Goal: Answer question/provide support: Share knowledge or assist other users

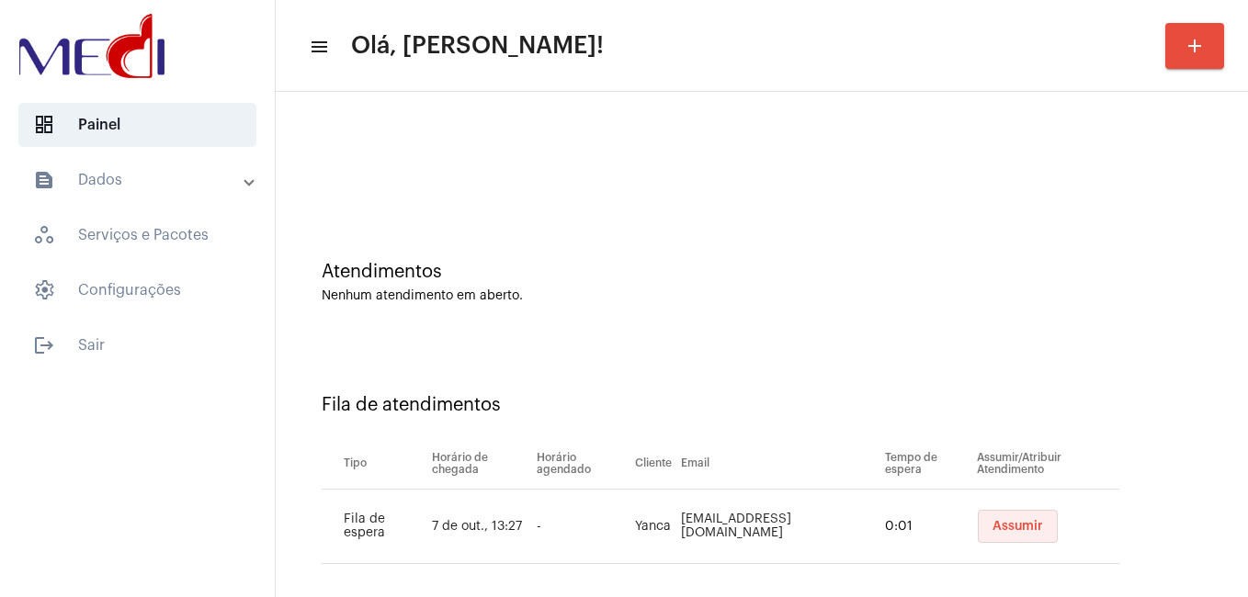
click at [1022, 524] on button "Assumir" at bounding box center [1018, 526] width 80 height 33
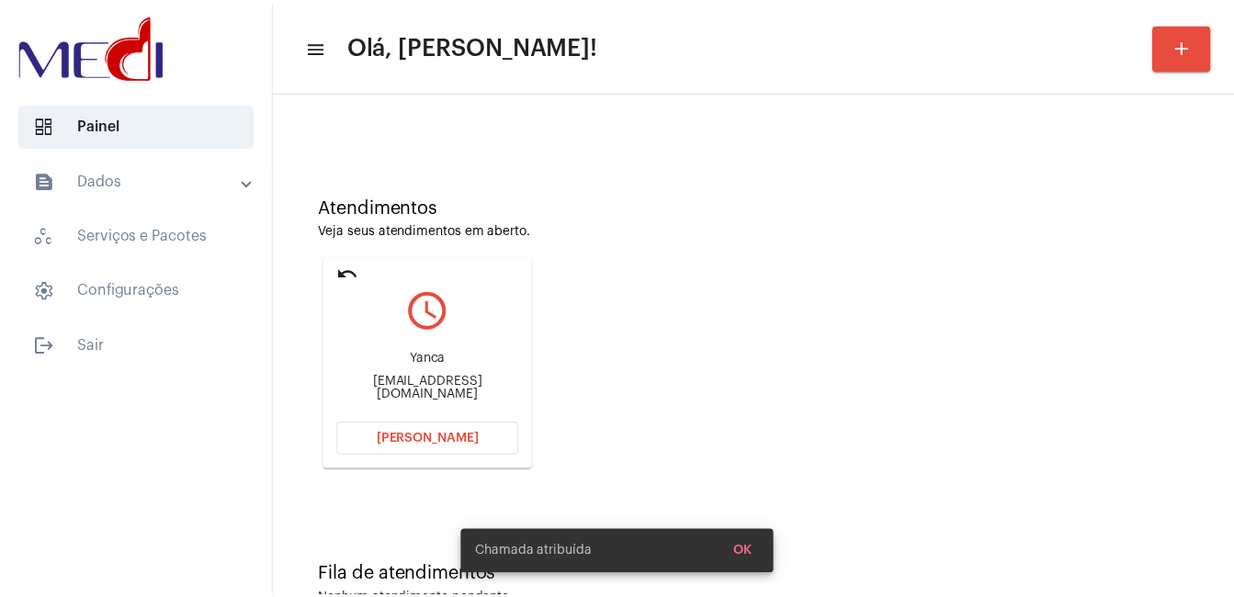
scroll to position [92, 0]
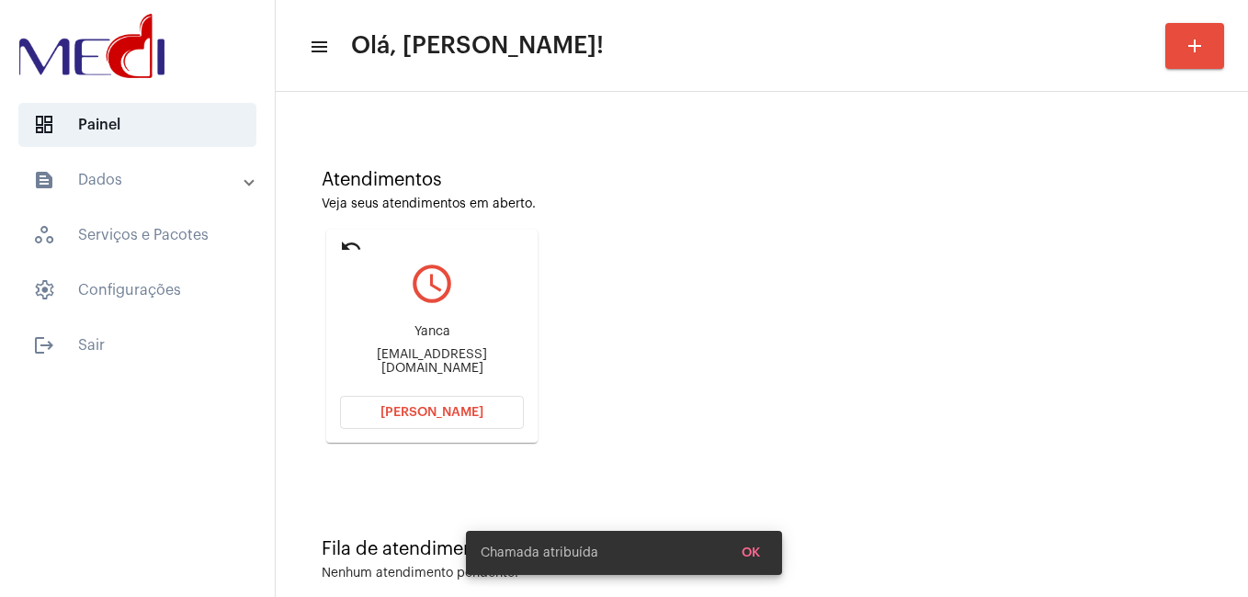
click at [425, 413] on span "[PERSON_NAME]" at bounding box center [431, 412] width 103 height 13
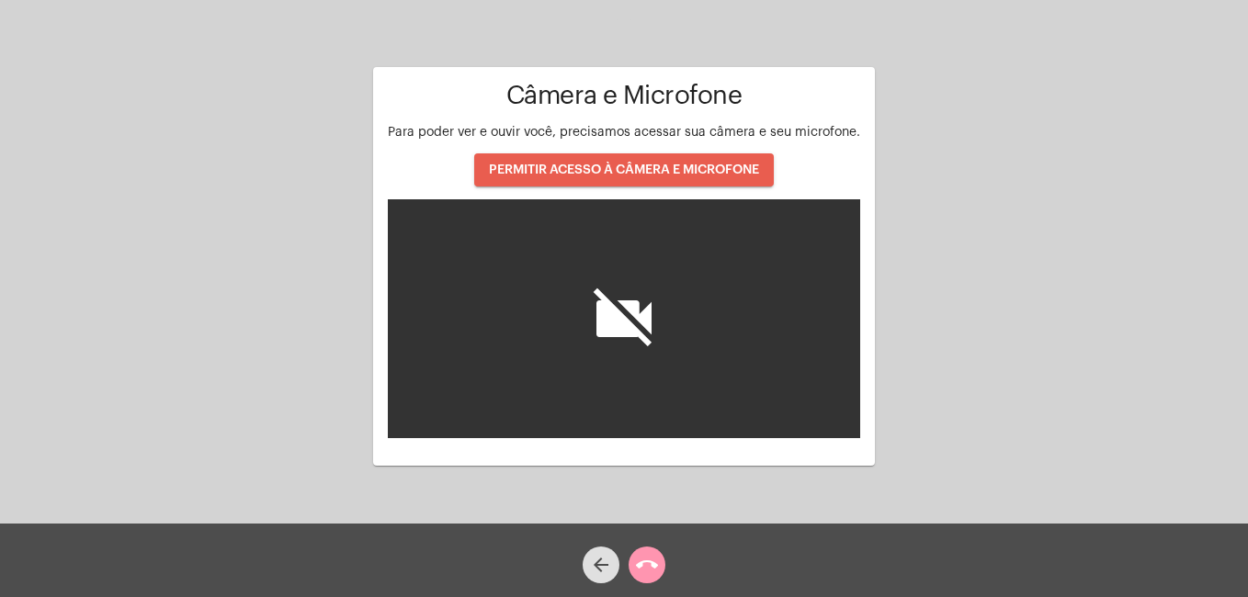
click at [651, 168] on span "PERMITIR ACESSO À CÂMERA E MICROFONE" at bounding box center [624, 170] width 270 height 13
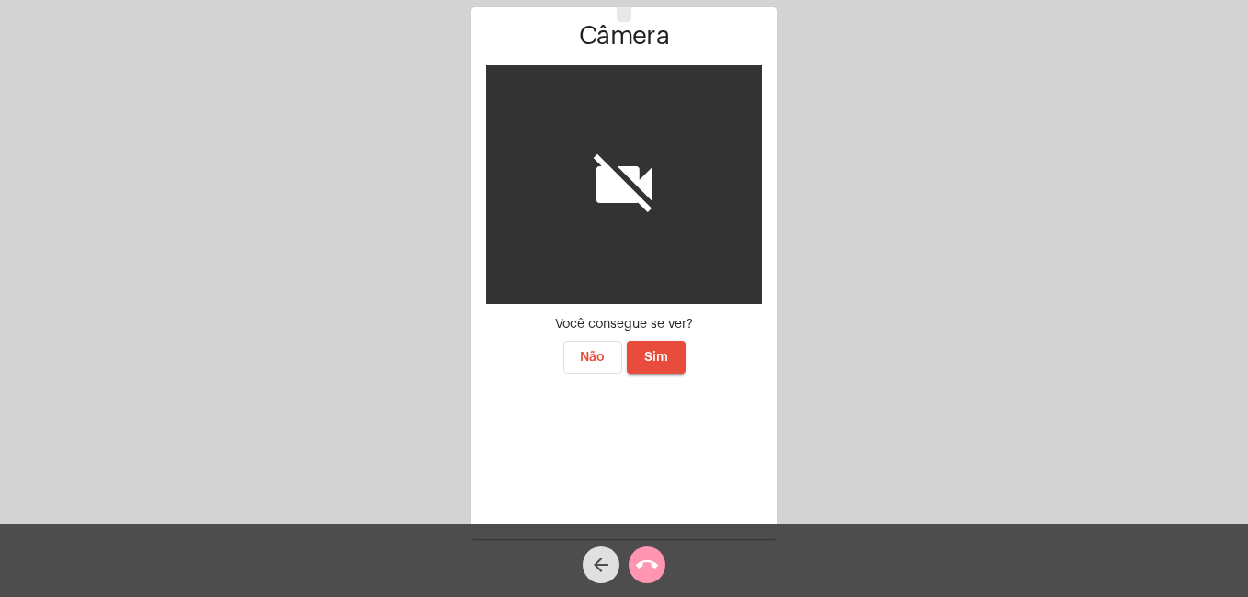
click at [666, 344] on button "Sim" at bounding box center [656, 357] width 59 height 33
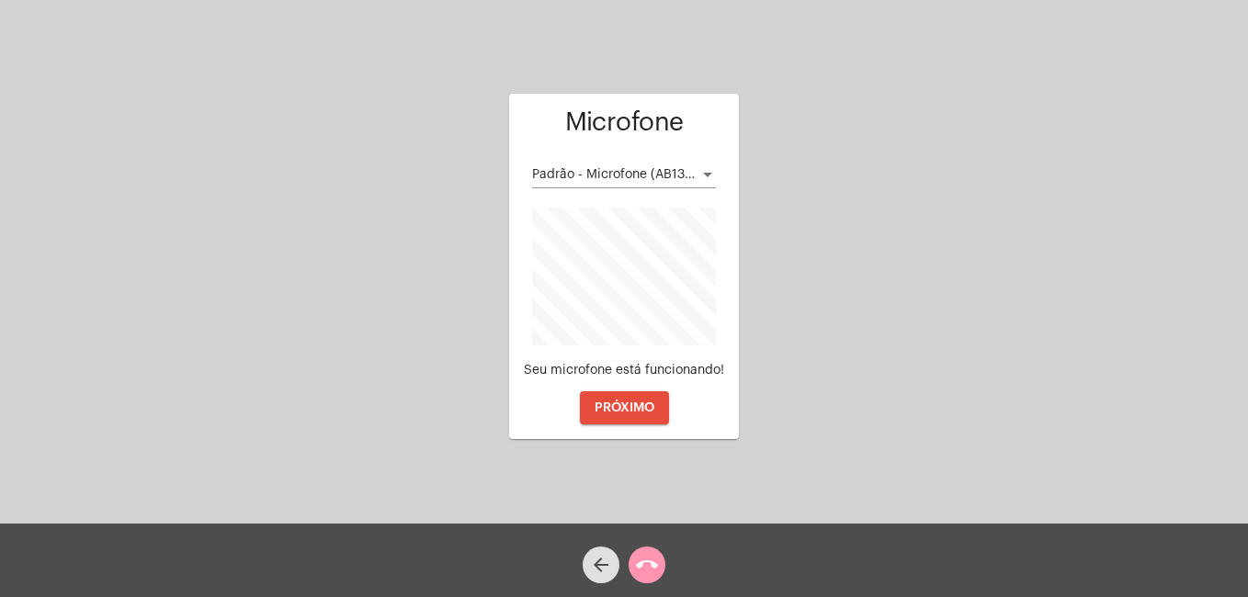
click at [639, 401] on span "PRÓXIMO" at bounding box center [624, 407] width 60 height 13
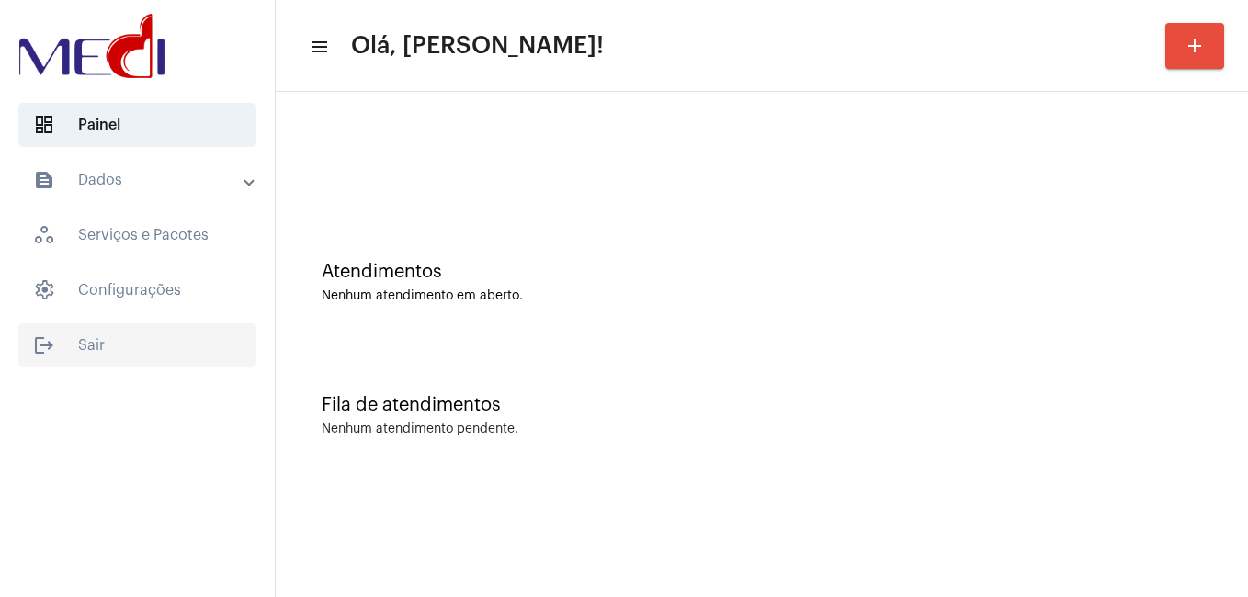
click at [112, 367] on span "logout Sair" at bounding box center [137, 345] width 238 height 44
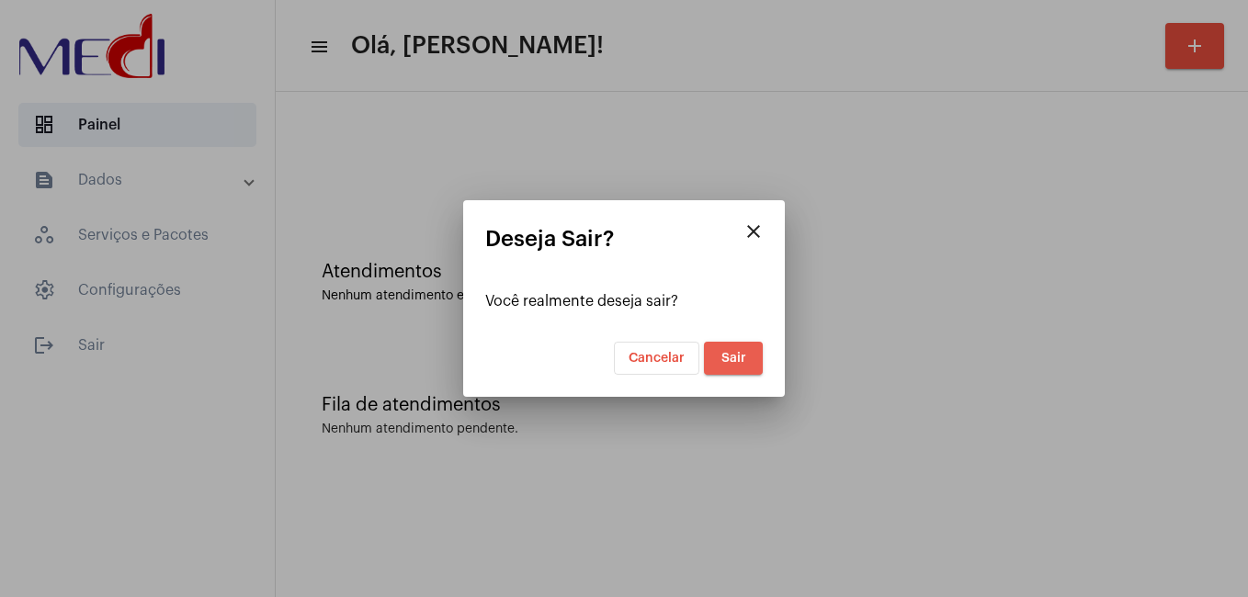
click at [738, 352] on span "Sair" at bounding box center [733, 358] width 25 height 13
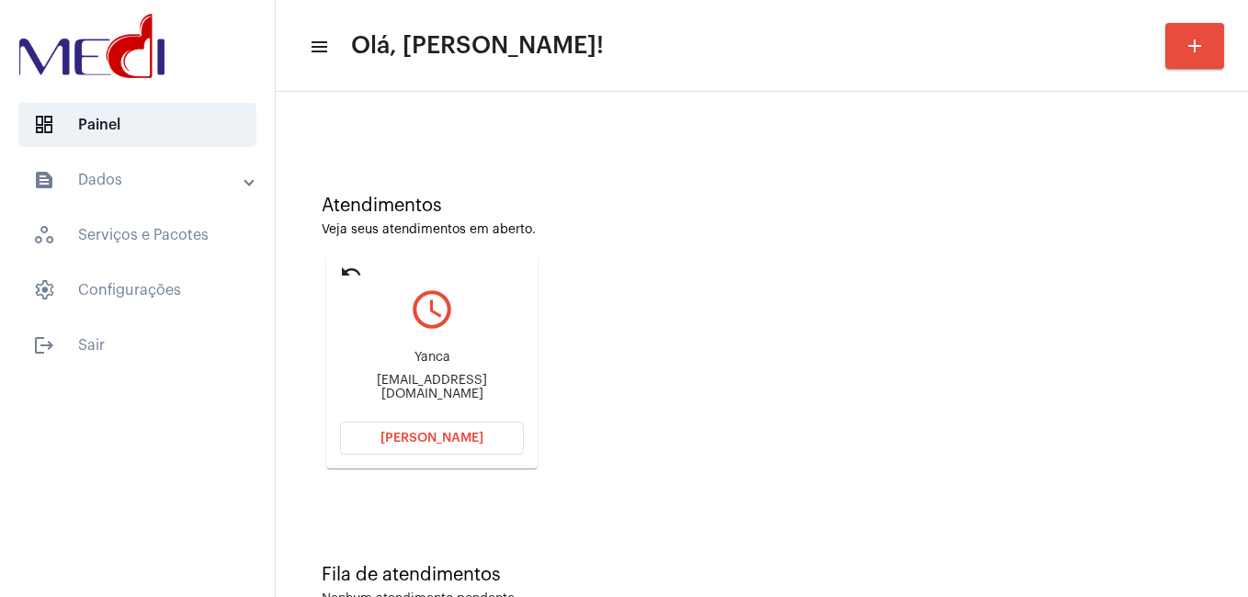
scroll to position [121, 0]
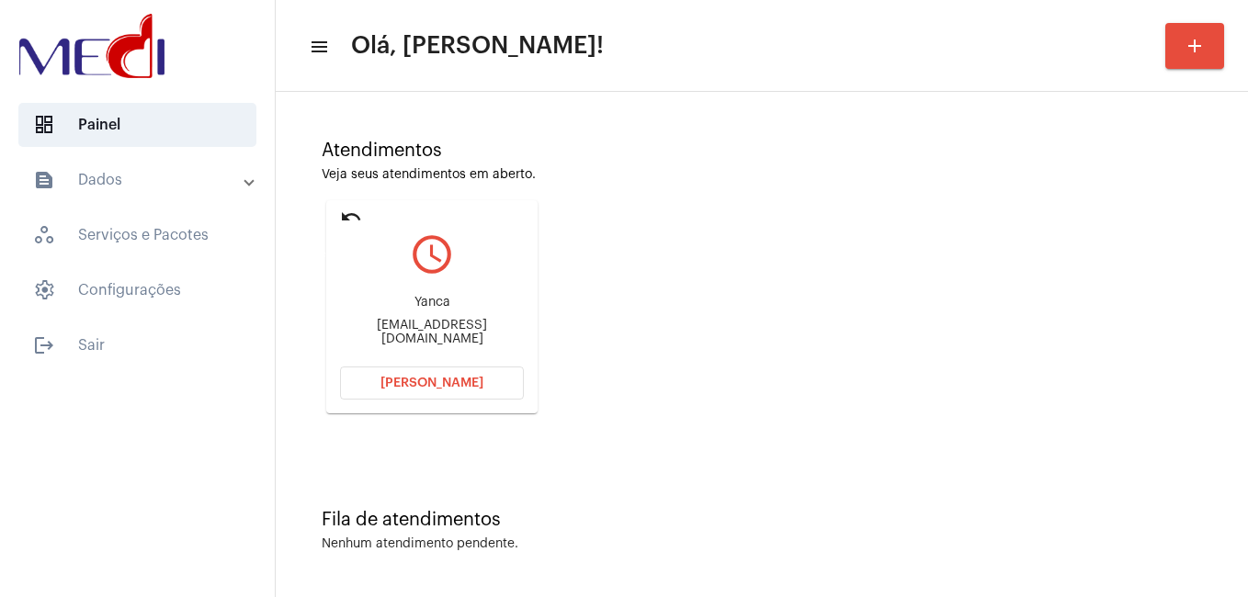
click at [356, 217] on mat-icon "undo" at bounding box center [351, 217] width 22 height 22
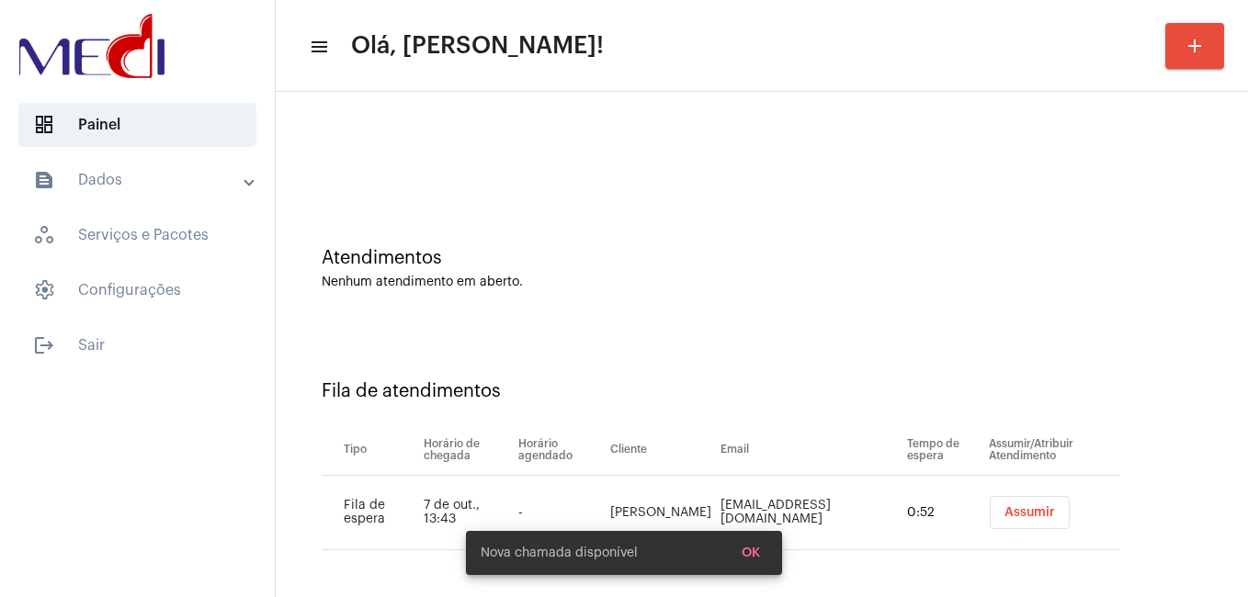
scroll to position [17, 0]
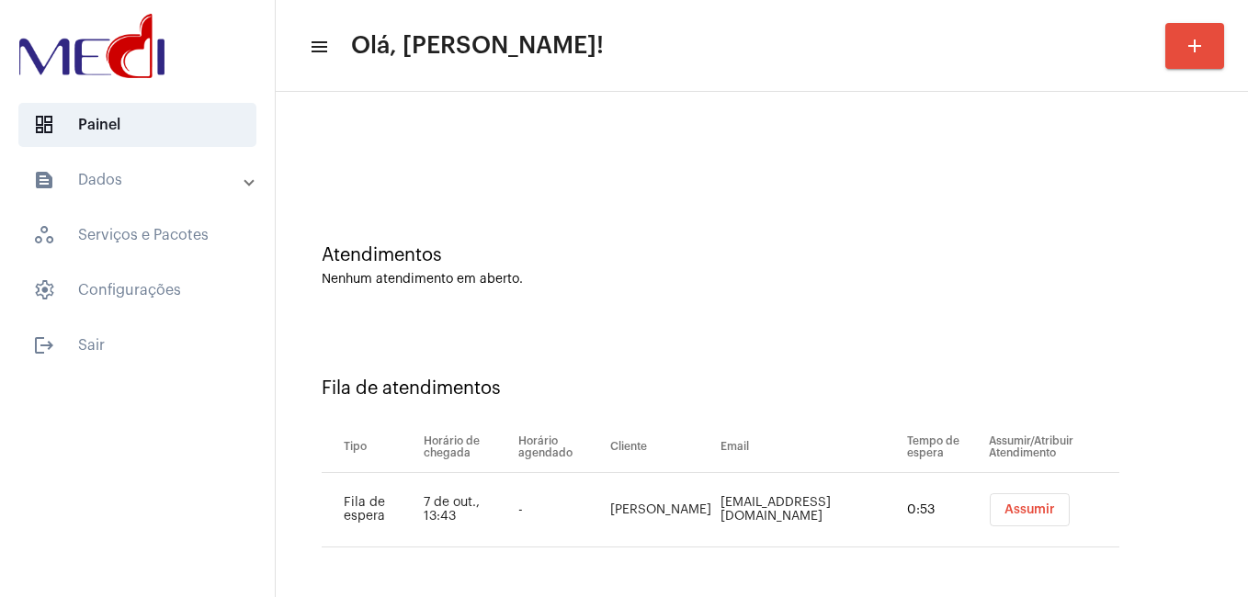
click at [1013, 513] on span "Assumir" at bounding box center [1029, 509] width 51 height 13
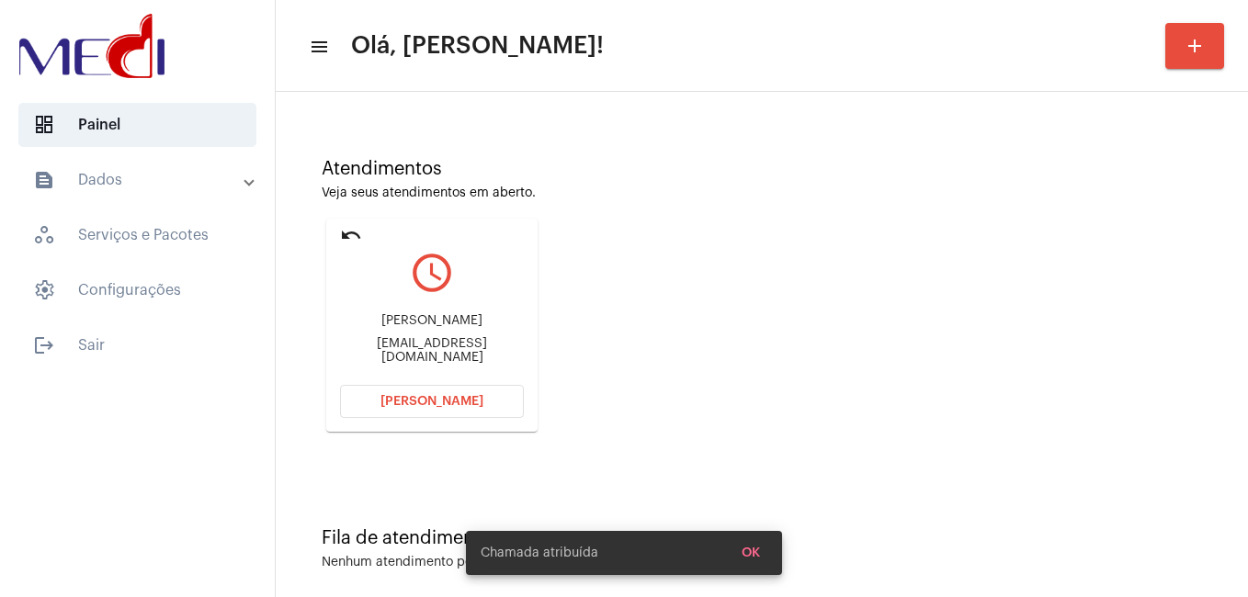
scroll to position [121, 0]
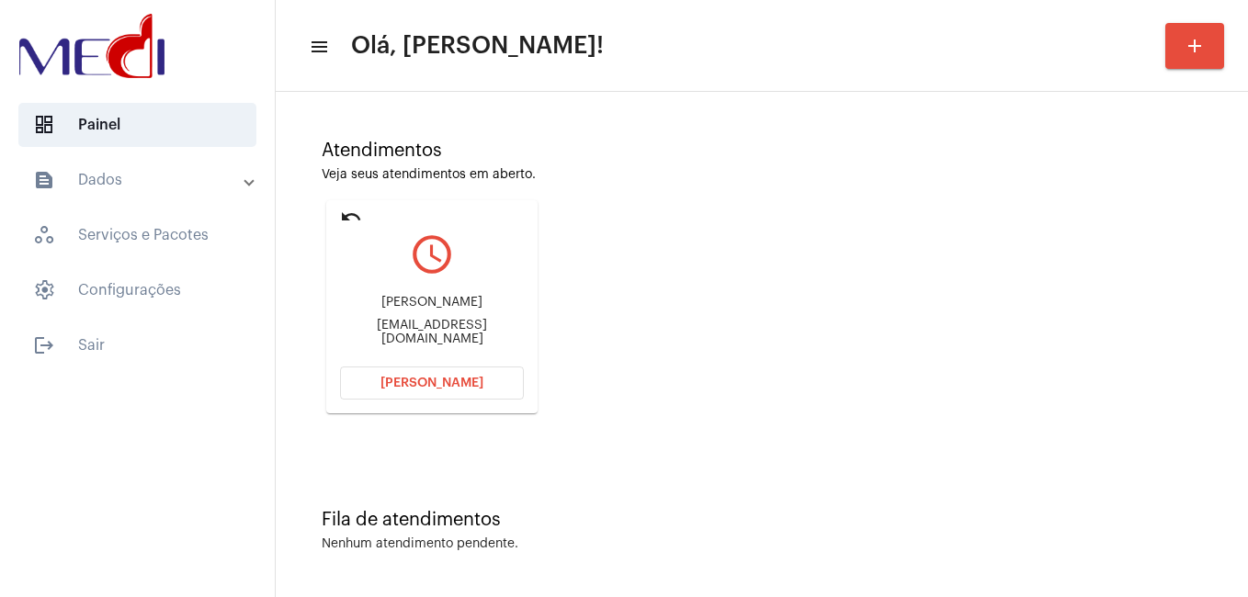
drag, startPoint x: 430, startPoint y: 310, endPoint x: 486, endPoint y: 317, distance: 56.5
click at [486, 317] on div "[PERSON_NAME] [EMAIL_ADDRESS][DOMAIN_NAME]" at bounding box center [432, 320] width 184 height 83
copy div "[PERSON_NAME] de S"
click at [426, 384] on span "[PERSON_NAME]" at bounding box center [431, 383] width 103 height 13
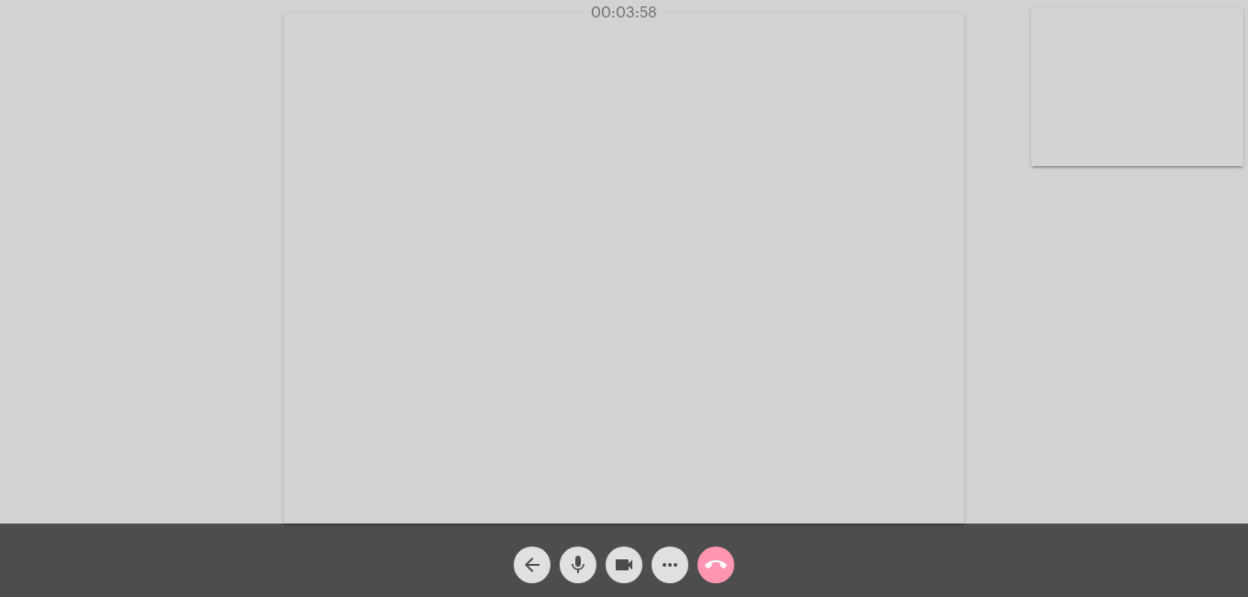
click at [728, 562] on button "call_end" at bounding box center [715, 565] width 37 height 37
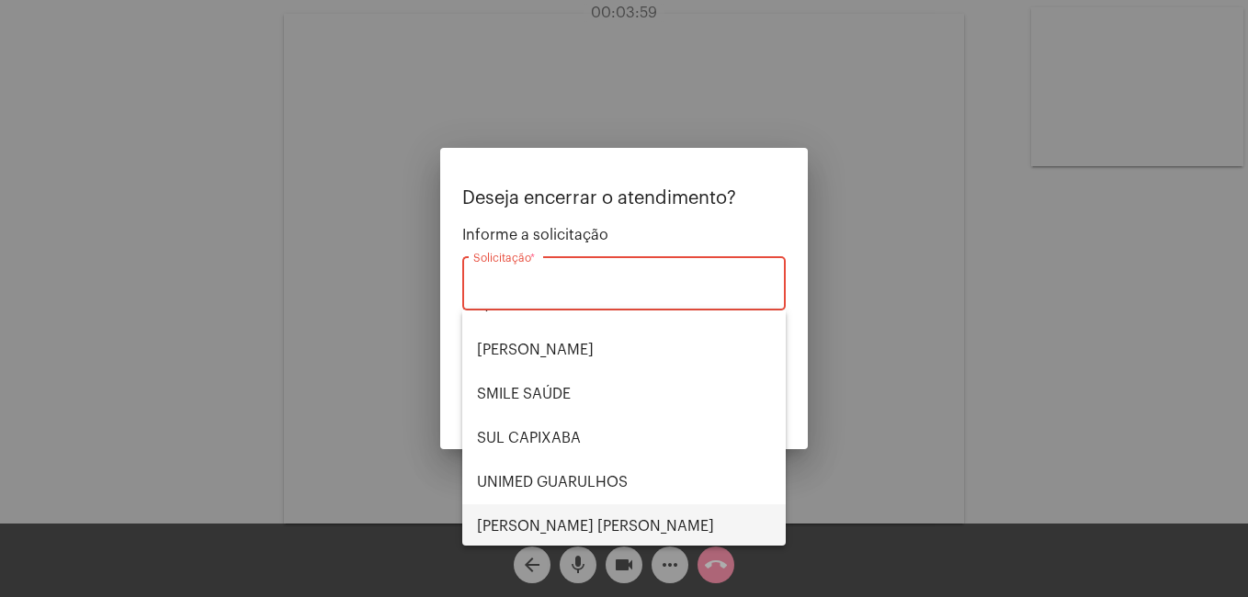
scroll to position [382, 0]
click at [562, 528] on span "[PERSON_NAME] [PERSON_NAME]" at bounding box center [624, 524] width 294 height 44
type input "[PERSON_NAME] [PERSON_NAME]"
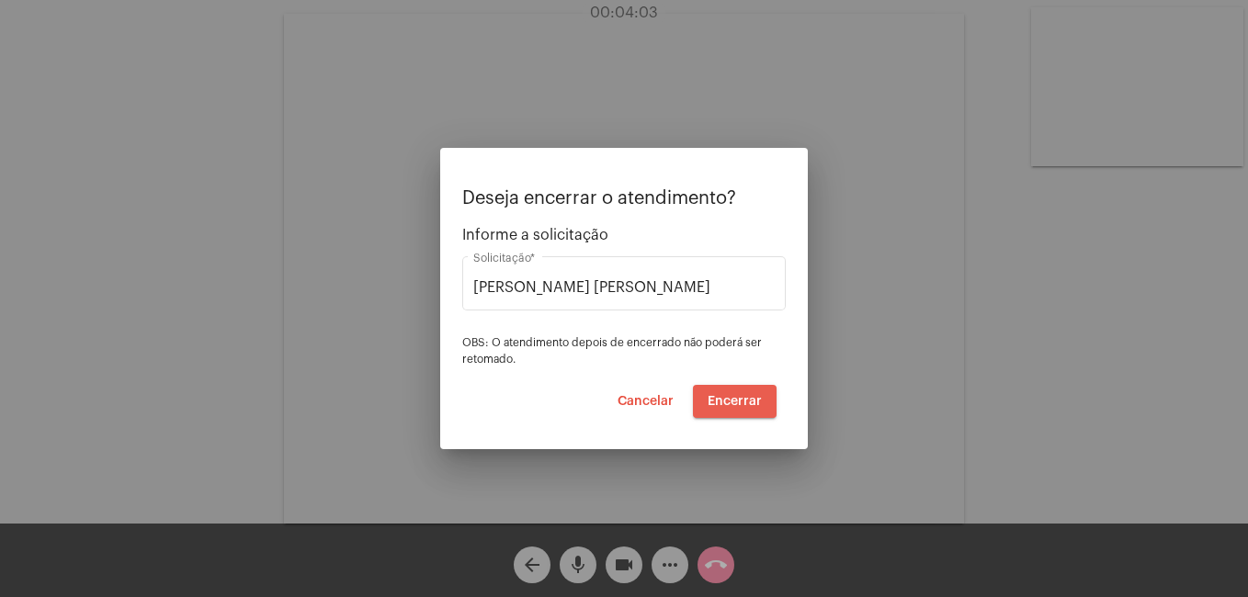
click at [742, 395] on span "Encerrar" at bounding box center [734, 401] width 54 height 13
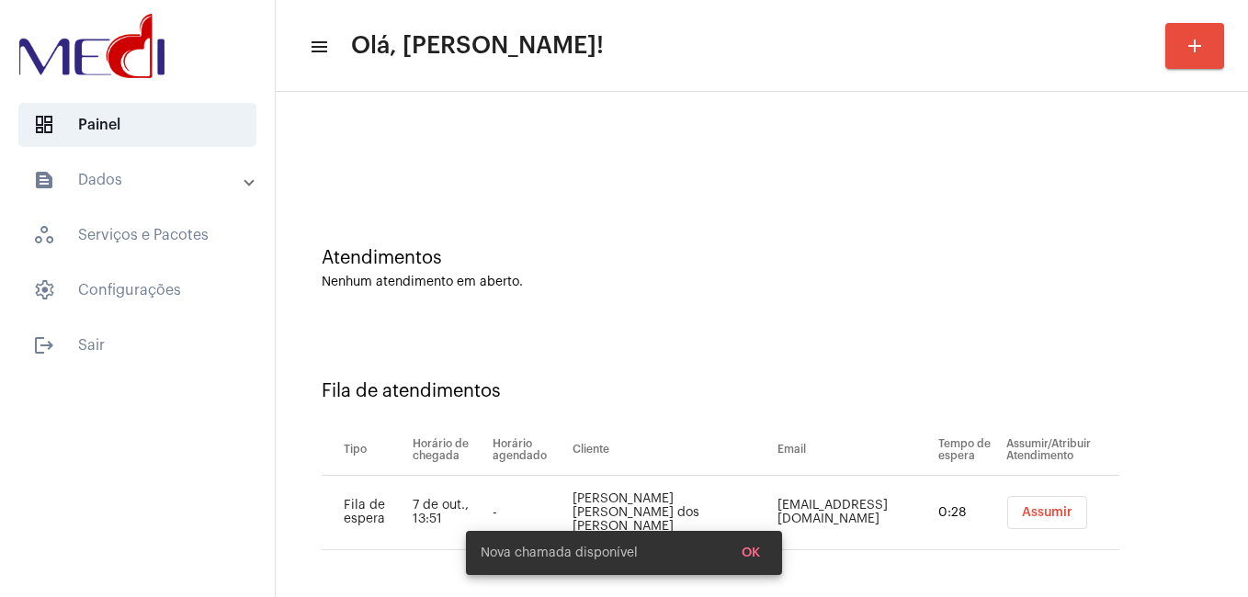
scroll to position [17, 0]
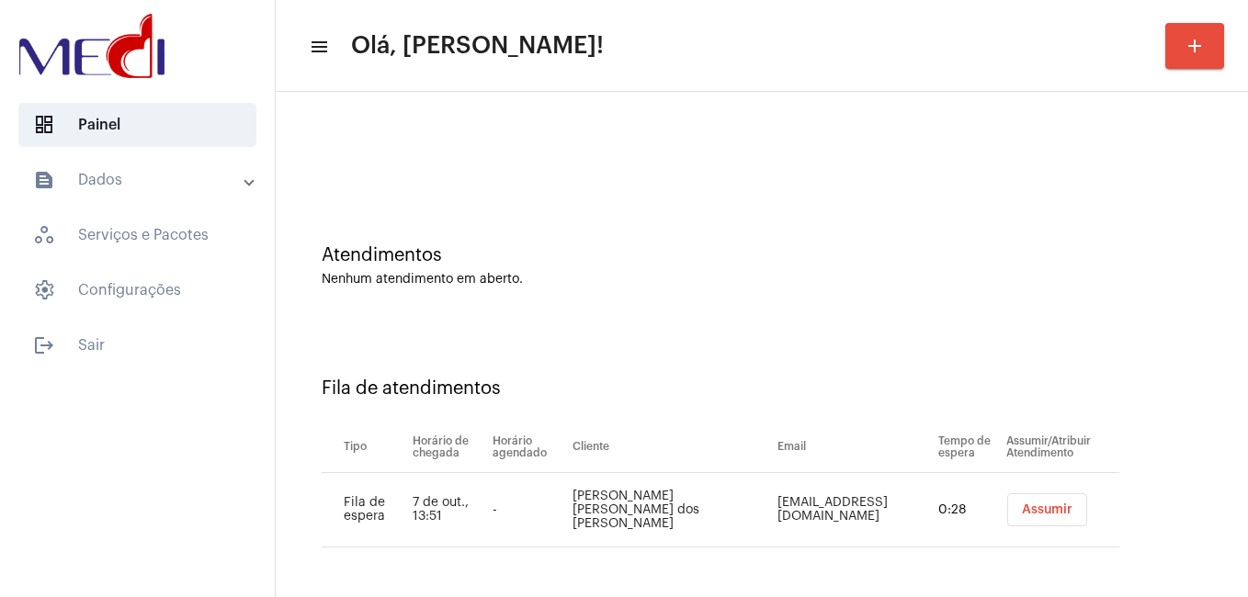
click at [1022, 509] on span "Assumir" at bounding box center [1047, 509] width 51 height 13
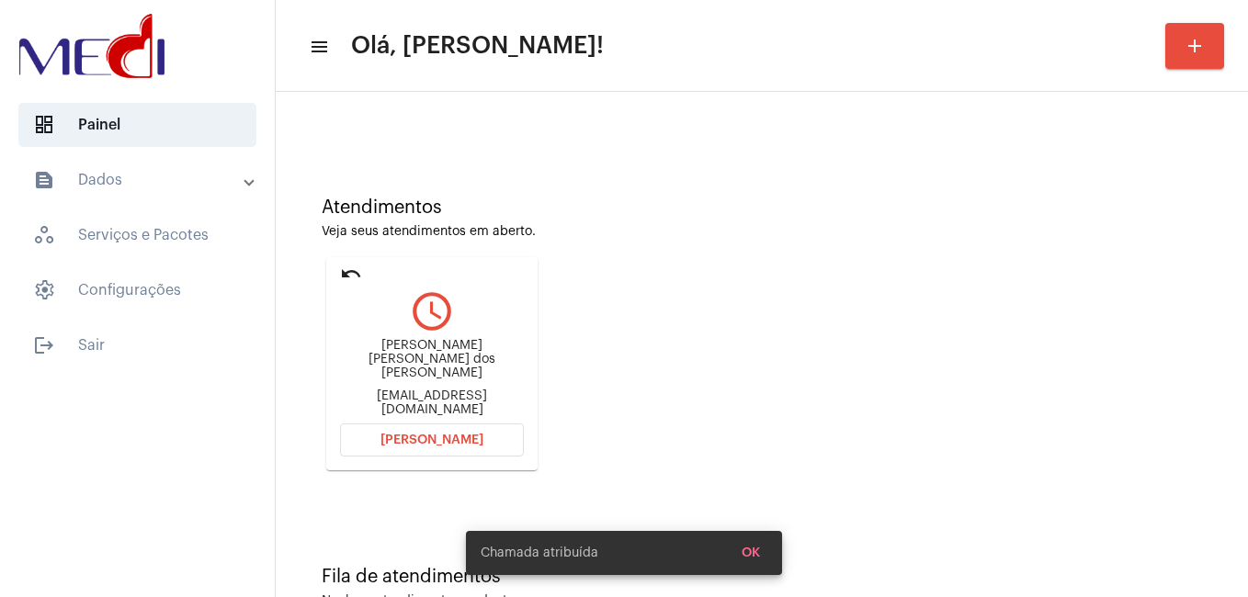
scroll to position [121, 0]
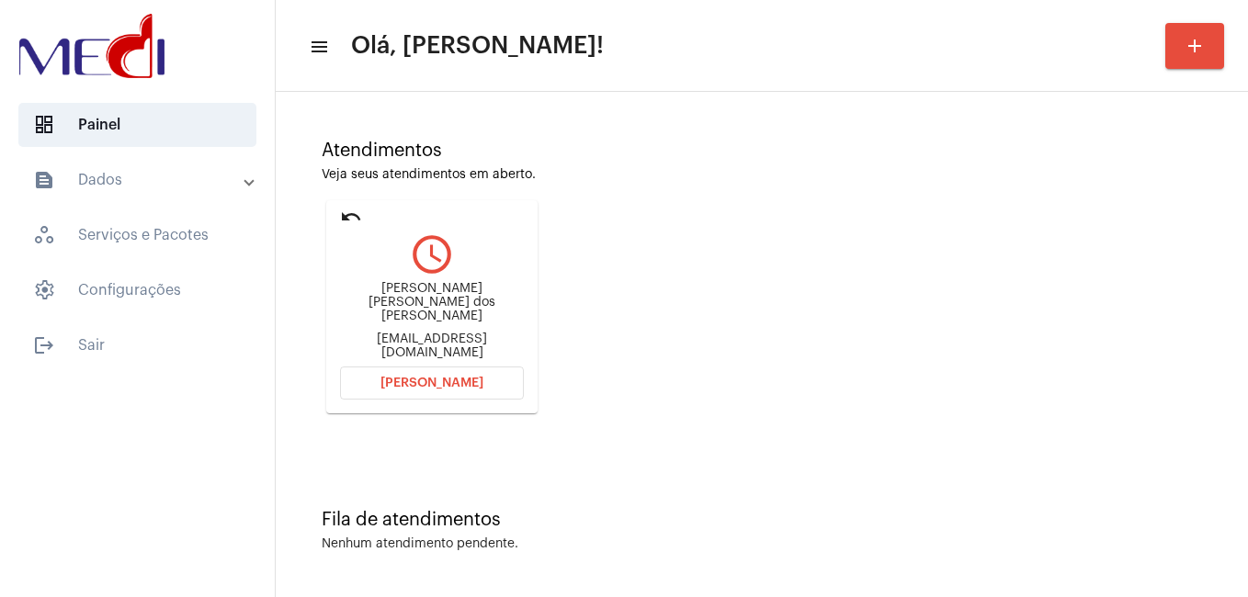
click at [422, 390] on button "[PERSON_NAME]" at bounding box center [432, 383] width 184 height 33
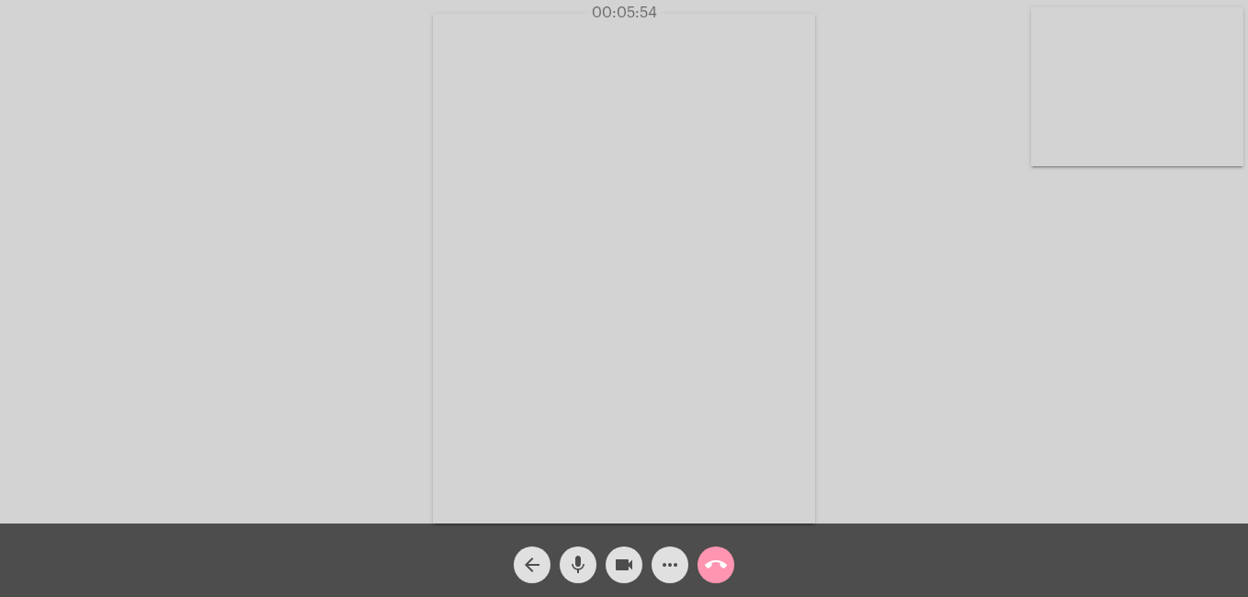
click at [715, 560] on mat-icon "call_end" at bounding box center [716, 565] width 22 height 22
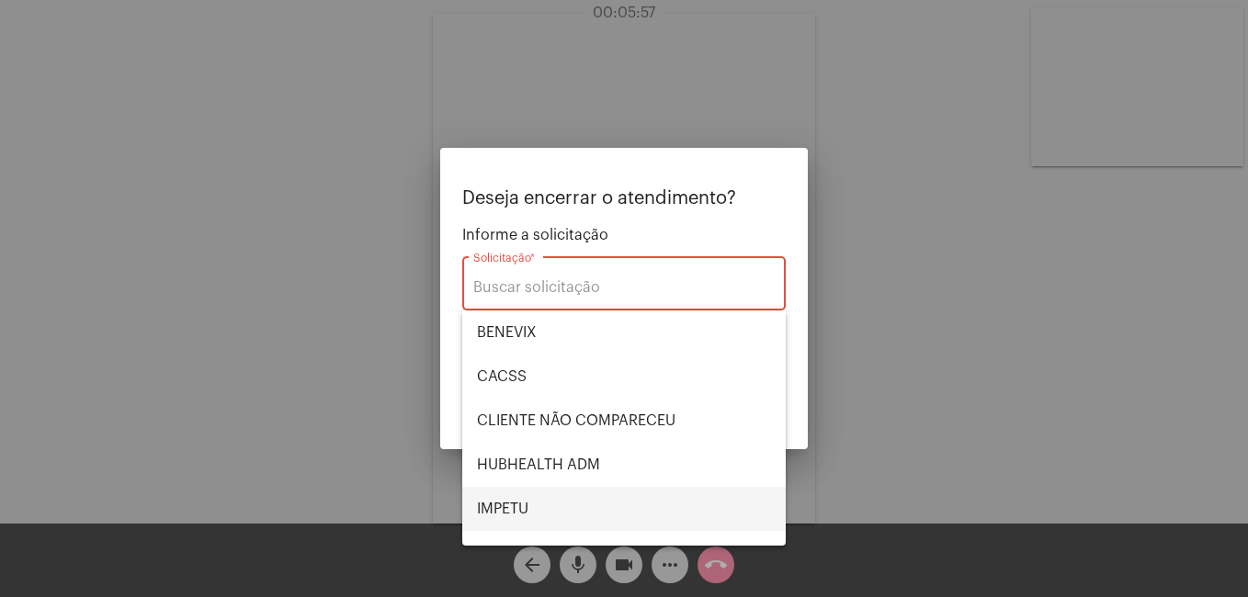
click at [560, 505] on span "IMPETU" at bounding box center [624, 509] width 294 height 44
type input "IMPETU"
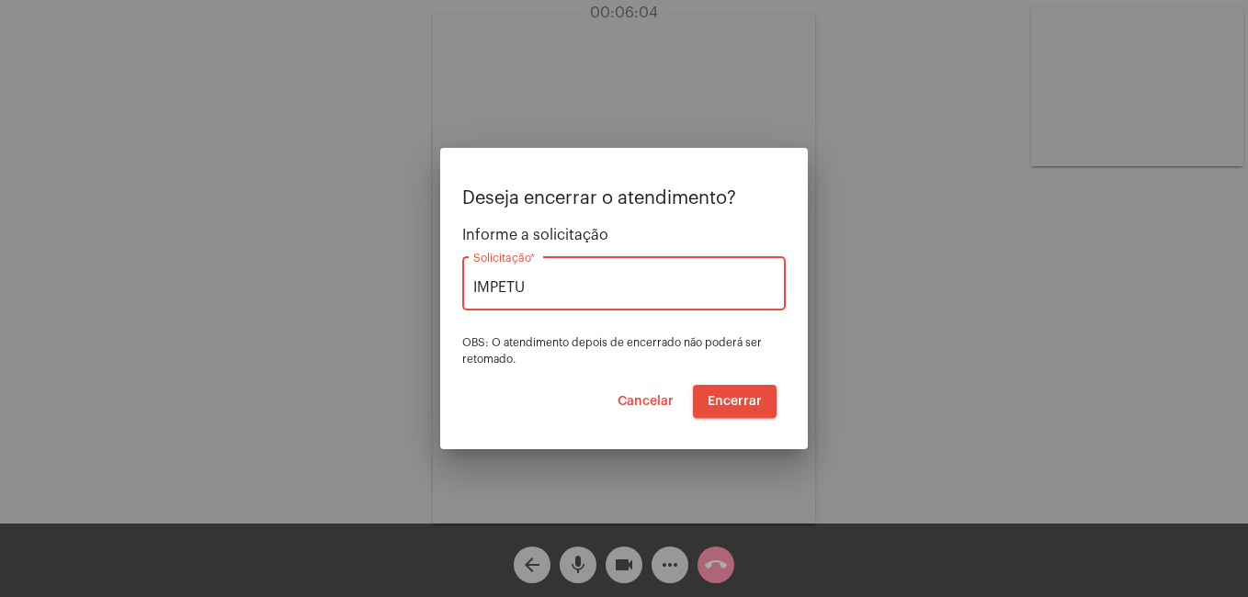
click at [744, 398] on span "Encerrar" at bounding box center [734, 401] width 54 height 13
